Goal: Task Accomplishment & Management: Manage account settings

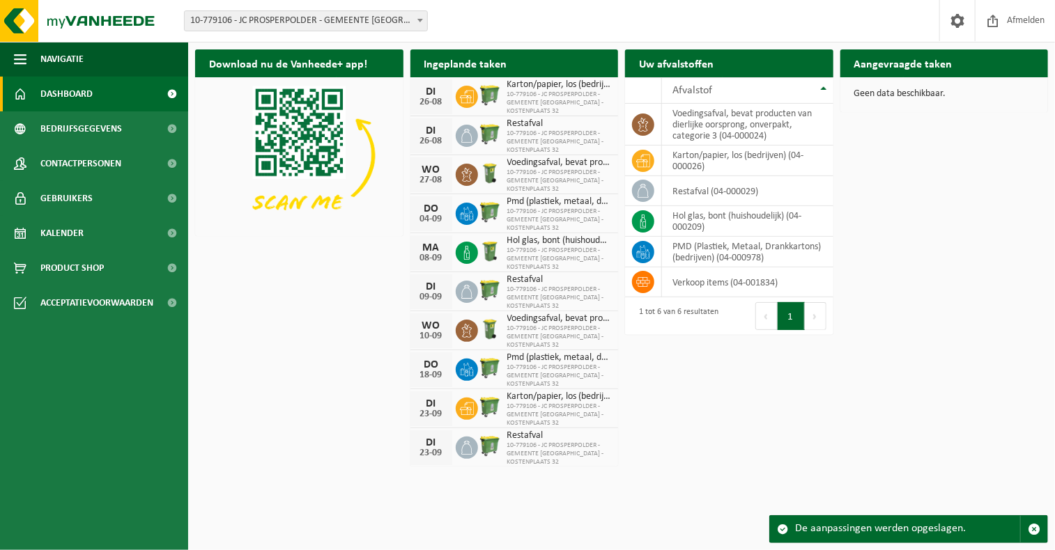
click at [417, 22] on b at bounding box center [420, 20] width 6 height 3
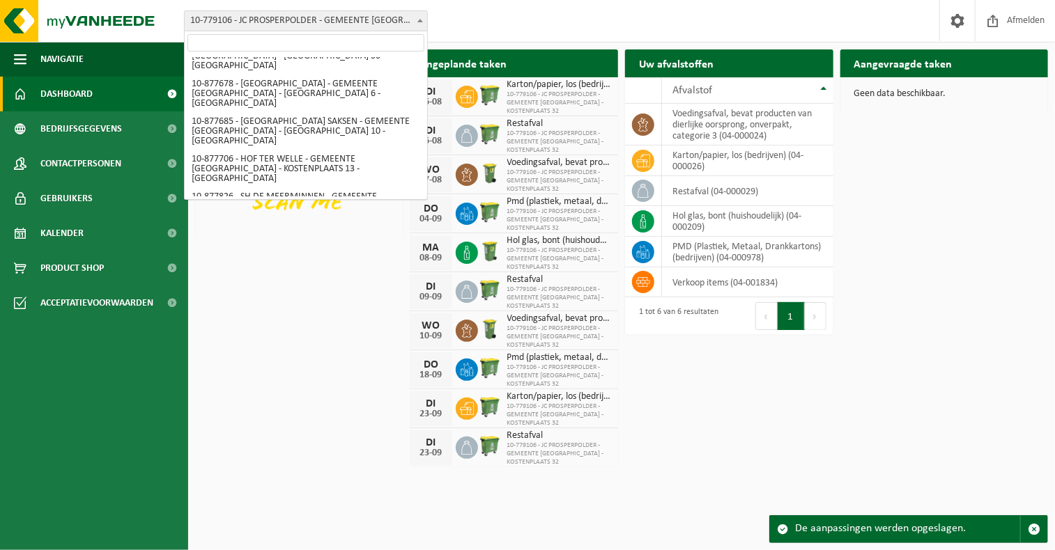
scroll to position [2438, 0]
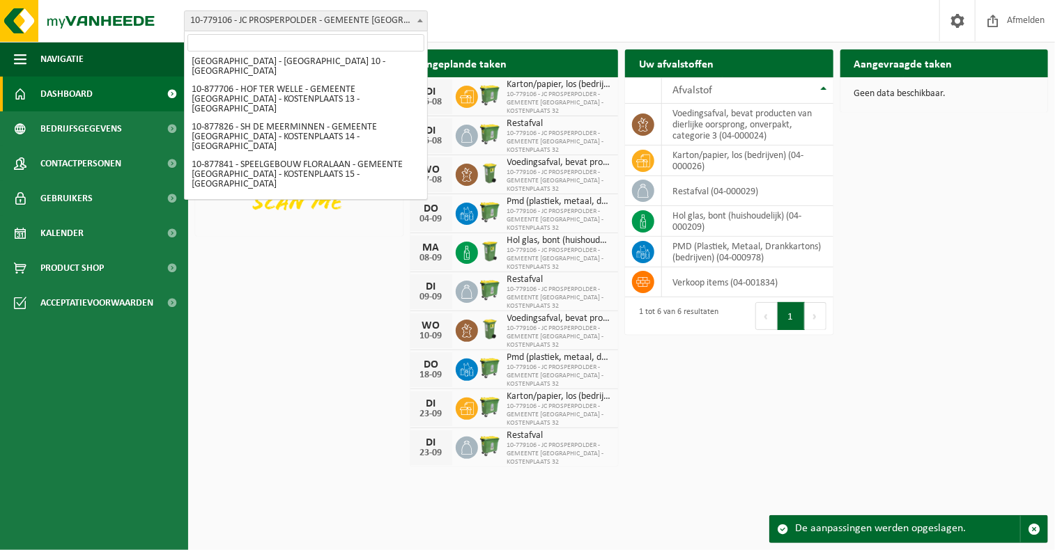
select select "108491"
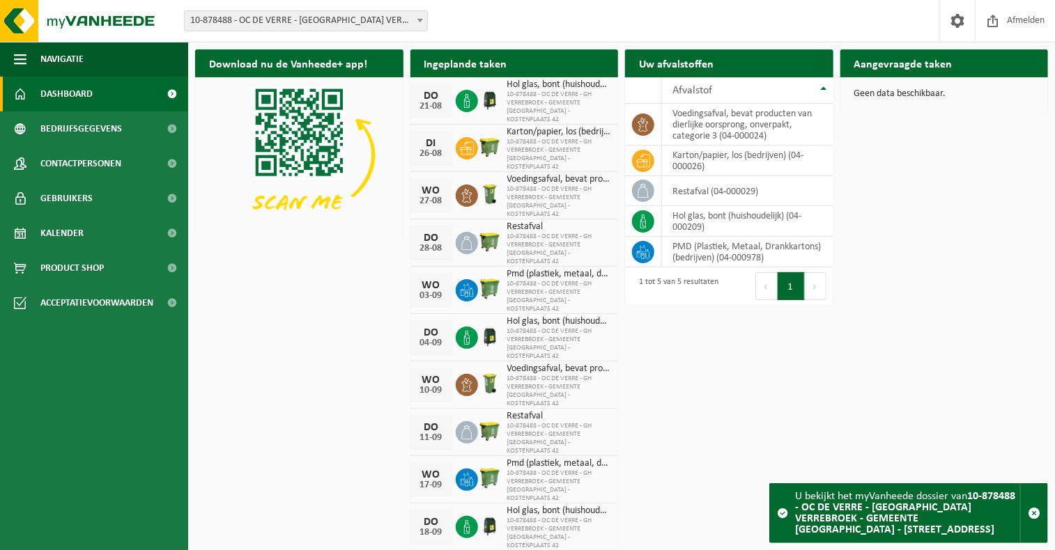
click at [154, 385] on ul "Navigatie Afmelden Dashboard Bedrijfsgegevens Contactpersonen Gebruikers Kalend…" at bounding box center [94, 296] width 188 height 508
click at [418, 20] on b at bounding box center [420, 20] width 6 height 3
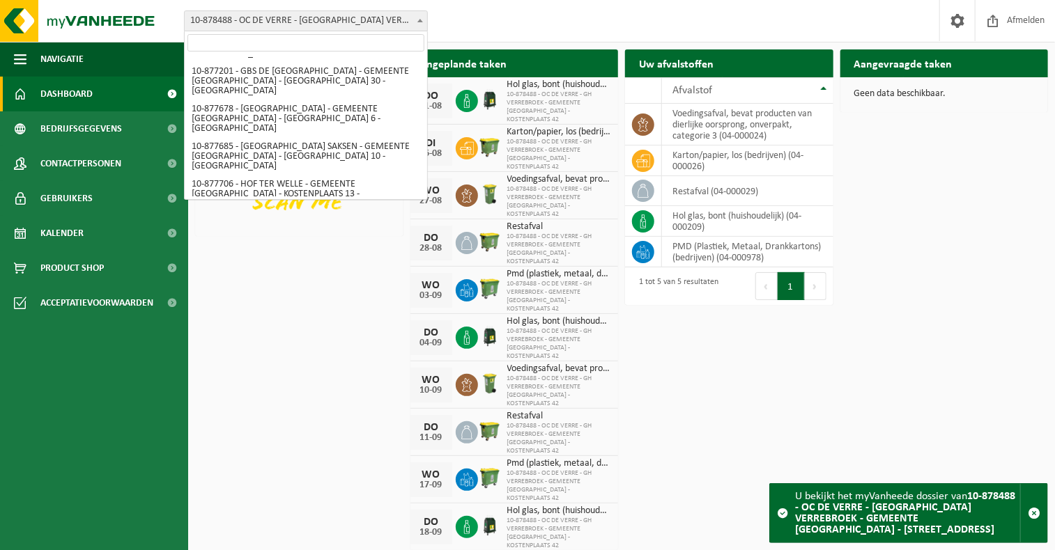
scroll to position [2413, 0]
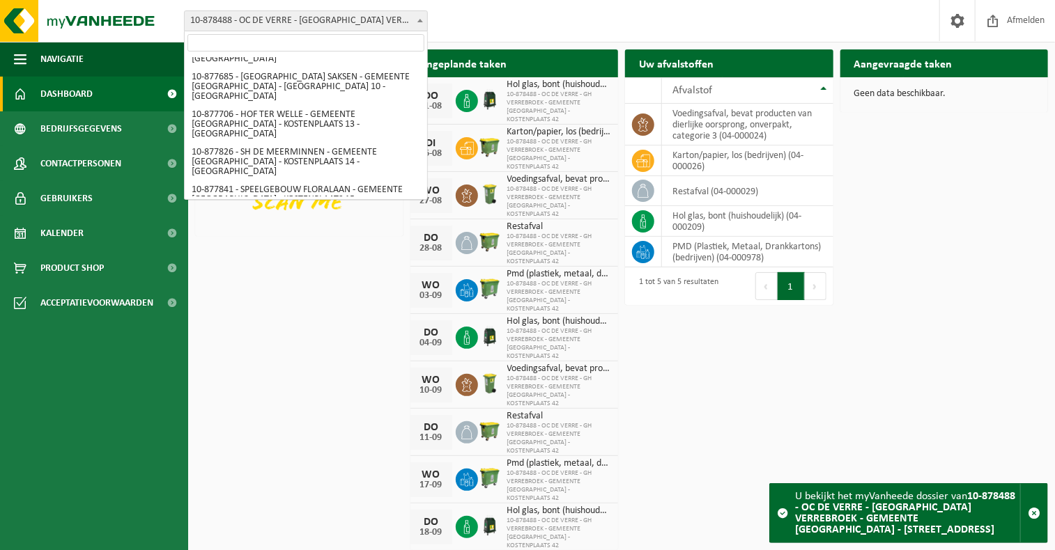
select select "108491"
